Goal: Task Accomplishment & Management: Complete application form

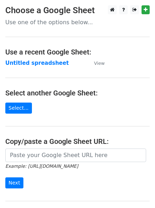
click at [35, 65] on strong "Untitled spreadsheet" at bounding box center [37, 63] width 64 height 6
click at [75, 69] on main "Choose a Google Sheet Use one of the options below... Use a recent Google Sheet…" at bounding box center [77, 115] width 155 height 221
click at [80, 66] on td "Untitled spreadsheet" at bounding box center [46, 63] width 82 height 8
click at [59, 64] on td "Untitled spreadsheet" at bounding box center [46, 63] width 82 height 8
click at [57, 64] on strong "Untitled spreadsheet" at bounding box center [37, 63] width 64 height 6
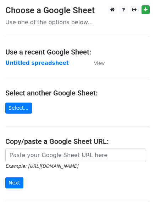
click at [76, 73] on main "Choose a Google Sheet Use one of the options below... Use a recent Google Sheet…" at bounding box center [77, 115] width 155 height 221
click at [37, 66] on strong "Untitled spreadsheet" at bounding box center [37, 63] width 64 height 6
click at [41, 60] on strong "Untitled spreadsheet" at bounding box center [37, 63] width 64 height 6
click at [46, 58] on main "Choose a Google Sheet Use one of the options below... Use a recent Google Sheet…" at bounding box center [77, 115] width 155 height 221
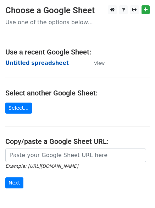
click at [48, 65] on strong "Untitled spreadsheet" at bounding box center [37, 63] width 64 height 6
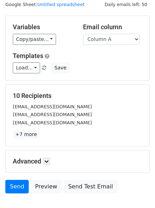
scroll to position [40, 0]
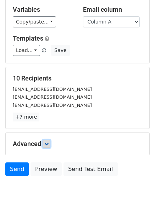
click at [49, 143] on icon at bounding box center [46, 144] width 4 height 4
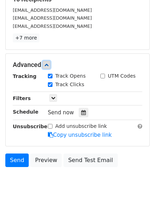
scroll to position [123, 0]
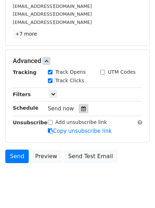
click at [82, 111] on icon at bounding box center [83, 108] width 5 height 5
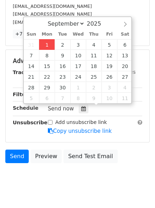
type input "2025-09-01 12:00"
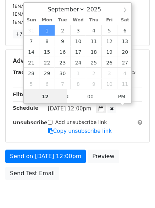
scroll to position [0, 0]
type input "4"
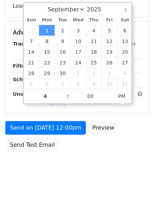
type input "2025-09-01 16:00"
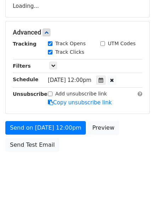
click at [69, 182] on body "New Campaign Daily emails left: 50 Google Sheet: Untitled spreadsheet Variables…" at bounding box center [77, 32] width 155 height 301
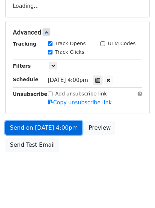
click at [61, 130] on link "Send on Sep 1 at 4:00pm" at bounding box center [43, 128] width 77 height 14
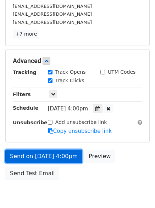
click at [61, 155] on link "Send on Sep 1 at 4:00pm" at bounding box center [43, 156] width 77 height 14
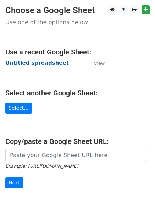
click at [35, 63] on strong "Untitled spreadsheet" at bounding box center [37, 63] width 64 height 6
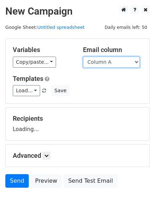
drag, startPoint x: 0, startPoint y: 0, endPoint x: 114, endPoint y: 64, distance: 130.6
click at [114, 64] on select "Column A Column B Column C Column D Column E Column F" at bounding box center [111, 62] width 57 height 11
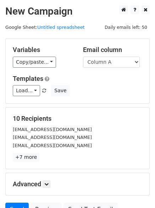
click at [112, 86] on div "Load... No templates saved Save" at bounding box center [77, 90] width 140 height 11
click at [108, 55] on div "Email column Column A Column B Column C Column D Column E Column F" at bounding box center [113, 57] width 70 height 22
click at [107, 65] on select "Column A Column B Column C Column D Column E Column F" at bounding box center [111, 62] width 57 height 11
select select "Column B"
click at [83, 57] on select "Column A Column B Column C Column D Column E Column F" at bounding box center [111, 62] width 57 height 11
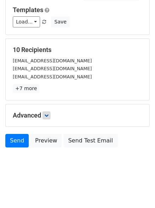
scroll to position [40, 0]
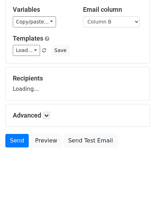
click at [43, 117] on h5 "Advanced" at bounding box center [78, 115] width 130 height 8
click at [46, 117] on icon at bounding box center [46, 115] width 4 height 4
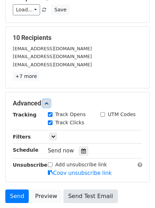
scroll to position [131, 0]
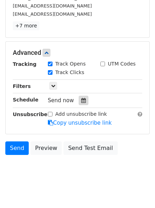
click at [81, 102] on icon at bounding box center [83, 100] width 5 height 5
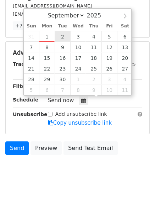
type input "2025-09-02 12:00"
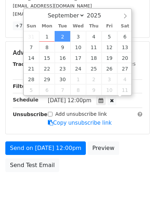
scroll to position [0, 0]
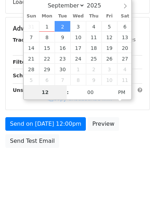
type input "5"
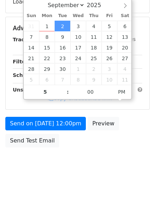
type input "2025-09-02 17:00"
click at [66, 151] on div "Send on Sep 2 at 12:00pm Preview Send Test Email" at bounding box center [77, 134] width 155 height 34
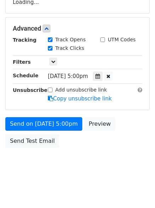
scroll to position [131, 0]
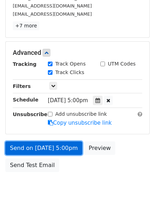
click at [65, 148] on link "Send on Sep 2 at 5:00pm" at bounding box center [43, 148] width 77 height 14
click at [62, 144] on link "Send on Sep 2 at 5:00pm" at bounding box center [43, 148] width 77 height 14
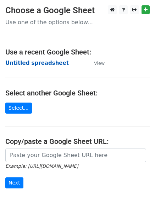
click at [54, 65] on strong "Untitled spreadsheet" at bounding box center [37, 63] width 64 height 6
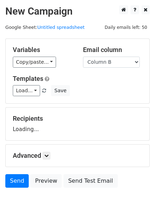
click at [117, 65] on select "Column A Column B Column C Column D Column E Column F" at bounding box center [111, 62] width 57 height 11
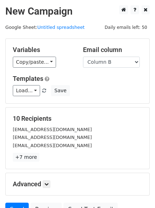
click at [113, 94] on div "Load... No templates saved Save" at bounding box center [77, 90] width 140 height 11
drag, startPoint x: 114, startPoint y: 64, endPoint x: 112, endPoint y: 67, distance: 3.8
click at [114, 64] on select "Column A Column B Column C Column D Column E Column F" at bounding box center [111, 62] width 57 height 11
select select "Column C"
click at [83, 57] on select "Column A Column B Column C Column D Column E Column F" at bounding box center [111, 62] width 57 height 11
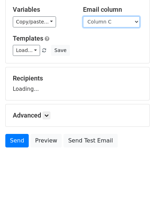
scroll to position [40, 0]
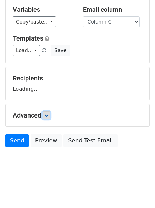
click at [49, 117] on link at bounding box center [47, 115] width 8 height 8
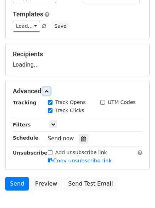
scroll to position [99, 0]
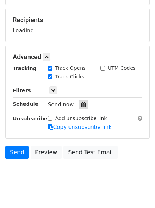
click at [84, 106] on div at bounding box center [84, 104] width 10 height 9
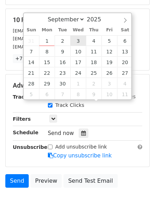
type input "2025-09-03 12:00"
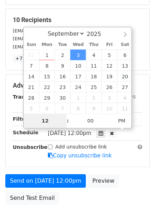
type input "6"
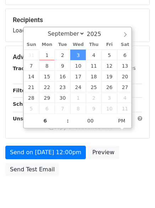
type input "2025-09-03 18:00"
click at [92, 198] on body "New Campaign Daily emails left: 50 Google Sheet: Untitled spreadsheet Variables…" at bounding box center [77, 57] width 155 height 301
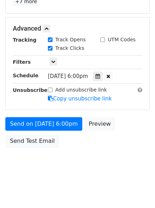
scroll to position [127, 0]
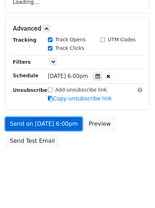
click at [61, 125] on link "Send on Sep 3 at 6:00pm" at bounding box center [43, 124] width 77 height 14
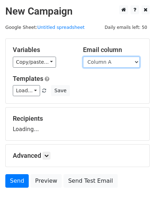
drag, startPoint x: 0, startPoint y: 0, endPoint x: 111, endPoint y: 59, distance: 125.9
click at [111, 59] on select "Column A Column B Column C Column D Column E Column F" at bounding box center [111, 62] width 57 height 11
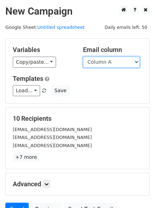
drag, startPoint x: 117, startPoint y: 61, endPoint x: 113, endPoint y: 63, distance: 4.5
click at [117, 61] on select "Column A Column B Column C Column D Column E Column F" at bounding box center [111, 62] width 57 height 11
select select "Column D"
click at [83, 57] on select "Column A Column B Column C Column D Column E Column F" at bounding box center [111, 62] width 57 height 11
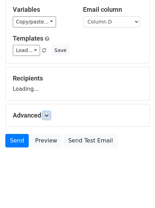
click at [49, 116] on icon at bounding box center [46, 115] width 4 height 4
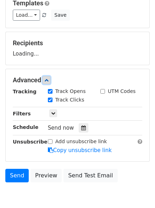
scroll to position [76, 0]
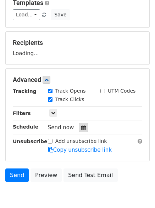
click at [81, 128] on icon at bounding box center [83, 127] width 5 height 5
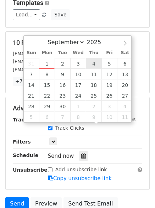
type input "2025-09-04 12:00"
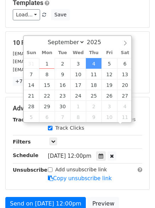
scroll to position [0, 0]
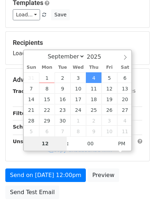
type input "7"
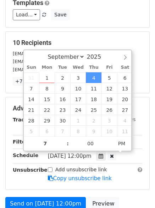
type input "2025-09-04 19:00"
click at [39, 183] on div "Advanced Tracking Track Opens UTM Codes Track Clicks Filters Only include sprea…" at bounding box center [78, 143] width 144 height 92
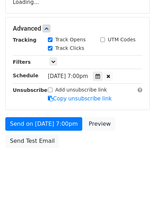
scroll to position [155, 0]
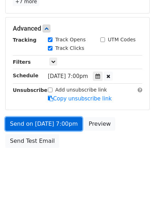
click at [59, 127] on link "Send on Sep 4 at 7:00pm" at bounding box center [43, 124] width 77 height 14
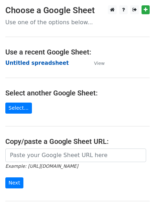
click at [38, 64] on strong "Untitled spreadsheet" at bounding box center [37, 63] width 64 height 6
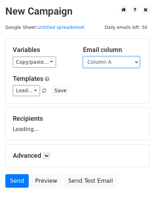
drag, startPoint x: 0, startPoint y: 0, endPoint x: 117, endPoint y: 64, distance: 133.4
click at [117, 64] on select "Column A Column B Column C Column D Column E Column F" at bounding box center [111, 62] width 57 height 11
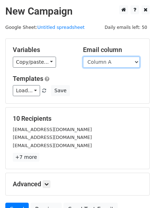
drag, startPoint x: 118, startPoint y: 60, endPoint x: 115, endPoint y: 67, distance: 7.5
click at [118, 60] on select "Column A Column B Column C Column D Column E Column F" at bounding box center [111, 62] width 57 height 11
select select "Column E"
click at [83, 57] on select "Column A Column B Column C Column D Column E Column F" at bounding box center [111, 62] width 57 height 11
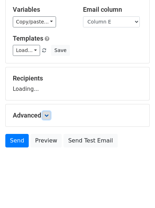
click at [49, 117] on icon at bounding box center [46, 115] width 4 height 4
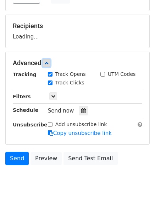
scroll to position [93, 0]
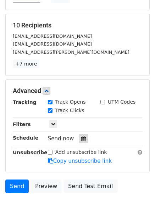
click at [81, 139] on icon at bounding box center [83, 138] width 5 height 5
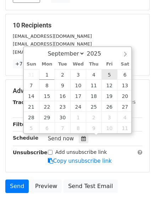
type input "[DATE] 12:00"
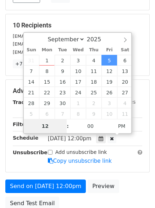
type input "8"
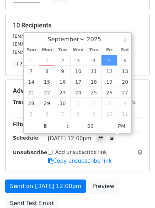
type input "2025-09-05 20:00"
click at [93, 196] on div "Send on Sep 5 at 12:00pm Preview Send Test Email" at bounding box center [77, 196] width 155 height 34
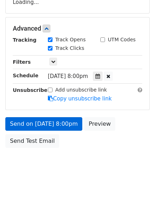
scroll to position [155, 0]
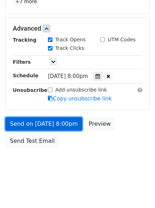
click at [65, 130] on link "Send on Sep 5 at 8:00pm" at bounding box center [43, 124] width 77 height 14
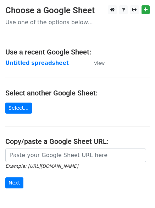
click at [47, 68] on main "Choose a Google Sheet Use one of the options below... Use a recent Google Sheet…" at bounding box center [77, 115] width 155 height 221
click at [58, 64] on td "Untitled spreadsheet" at bounding box center [46, 63] width 82 height 8
click at [49, 63] on strong "Untitled spreadsheet" at bounding box center [37, 63] width 64 height 6
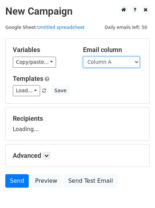
drag, startPoint x: 0, startPoint y: 0, endPoint x: 111, endPoint y: 59, distance: 125.5
click at [111, 59] on select "Column A Column B Column C Column D Column E Column F" at bounding box center [111, 62] width 57 height 11
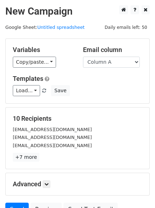
click at [104, 121] on h5 "10 Recipients" at bounding box center [78, 119] width 130 height 8
drag, startPoint x: 112, startPoint y: 60, endPoint x: 111, endPoint y: 65, distance: 5.5
click at [112, 60] on select "Column A Column B Column C Column D Column E Column F" at bounding box center [111, 62] width 57 height 11
select select "Column F"
click at [83, 57] on select "Column A Column B Column C Column D Column E Column F" at bounding box center [111, 62] width 57 height 11
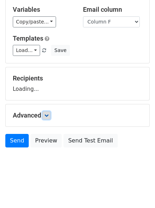
click at [49, 112] on link at bounding box center [47, 115] width 8 height 8
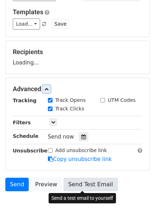
scroll to position [101, 0]
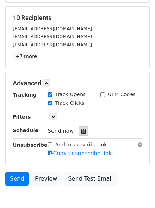
click at [81, 132] on icon at bounding box center [83, 130] width 5 height 5
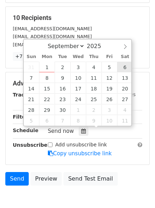
type input "[DATE] 12:00"
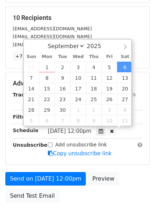
scroll to position [0, 0]
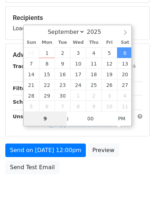
type input "9"
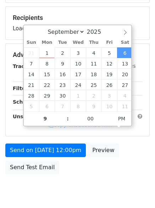
type input "[DATE] 21:00"
type input "09"
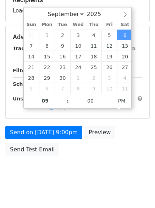
scroll to position [127, 0]
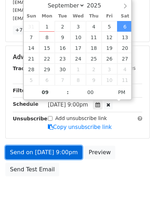
click at [64, 146] on link "Send on [DATE] 9:00pm" at bounding box center [43, 152] width 77 height 14
